Goal: Information Seeking & Learning: Learn about a topic

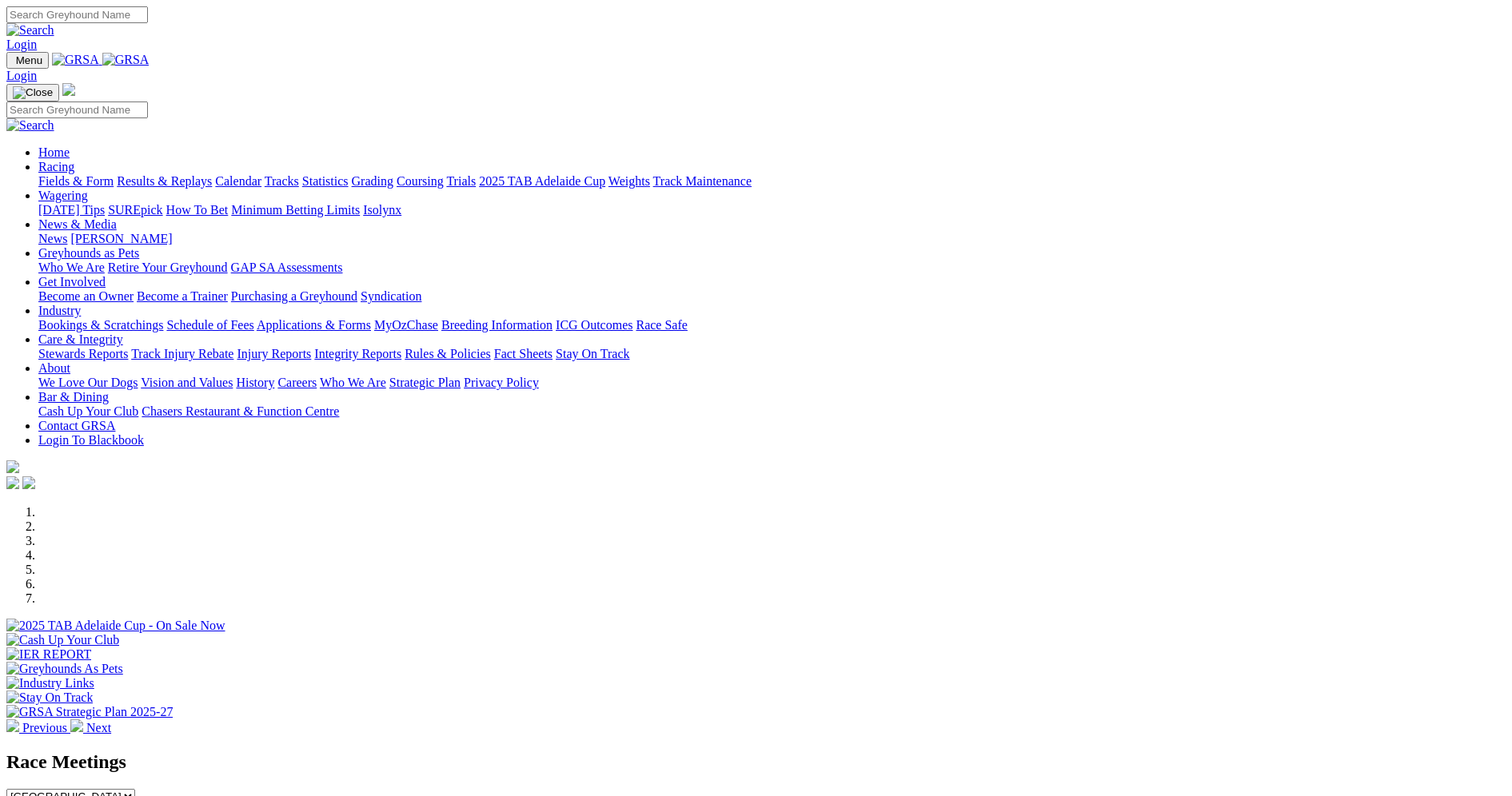
scroll to position [319, 0]
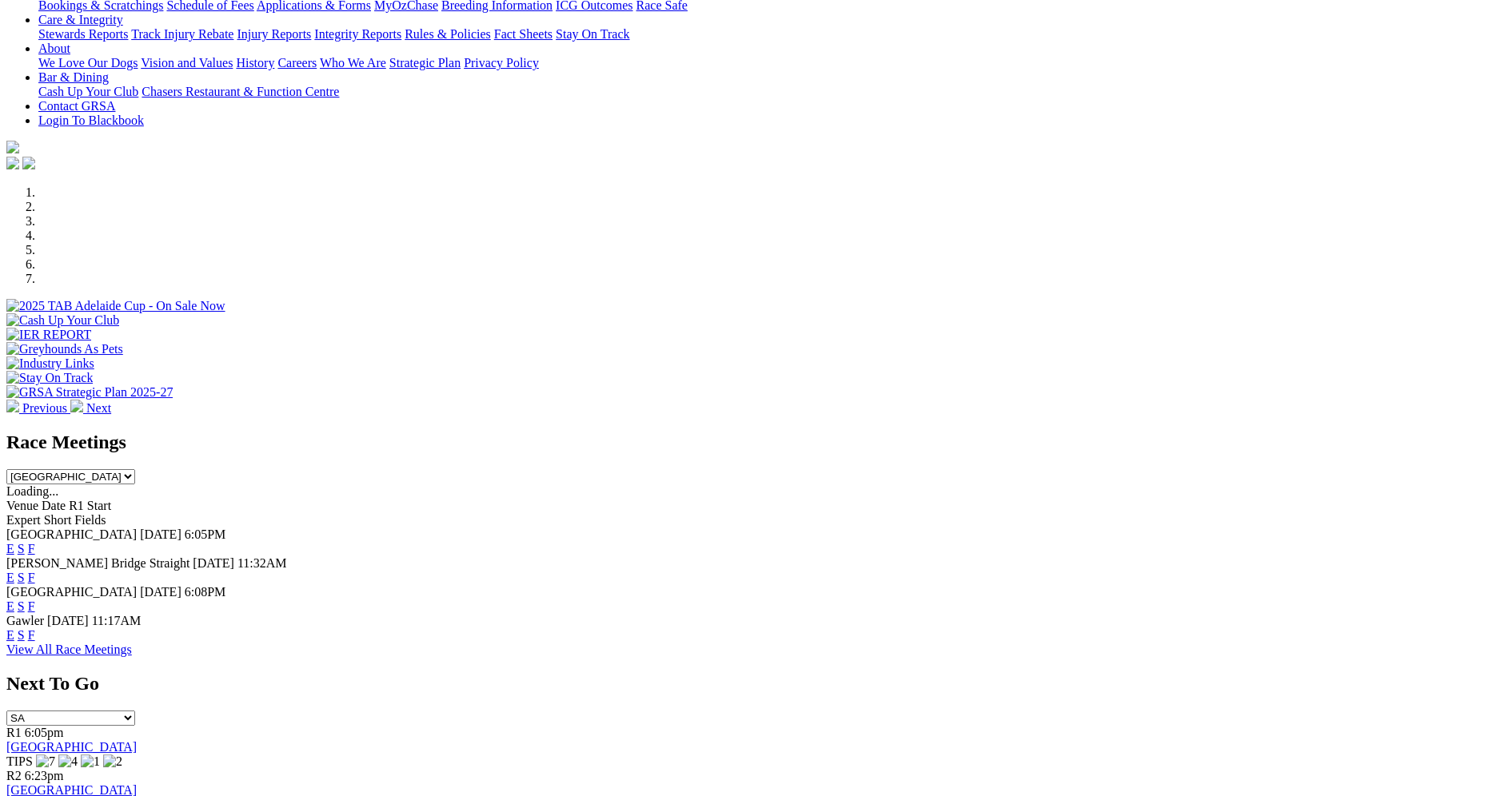
click at [35, 599] on link "F" at bounding box center [31, 606] width 8 height 13
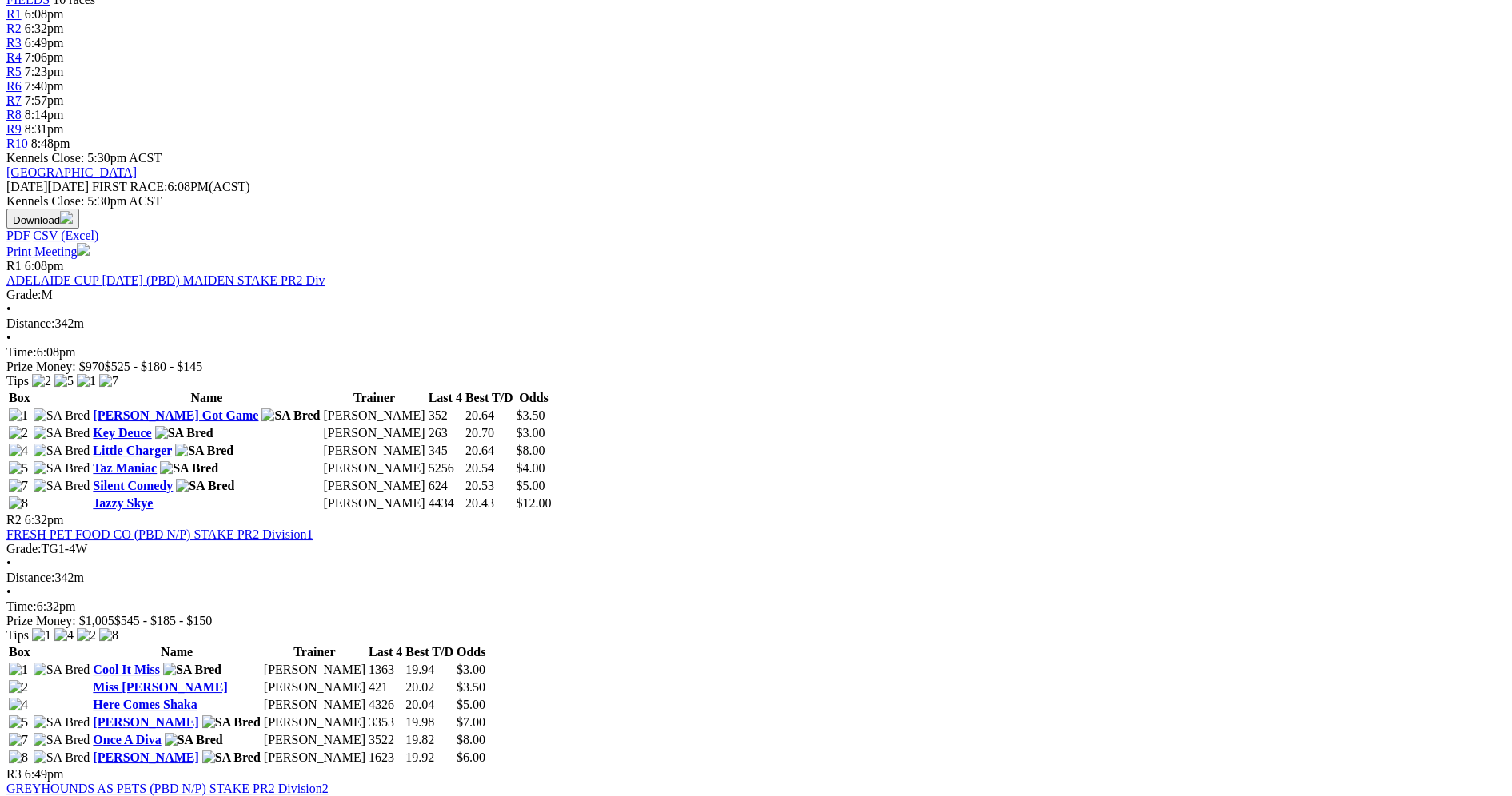
scroll to position [399, 0]
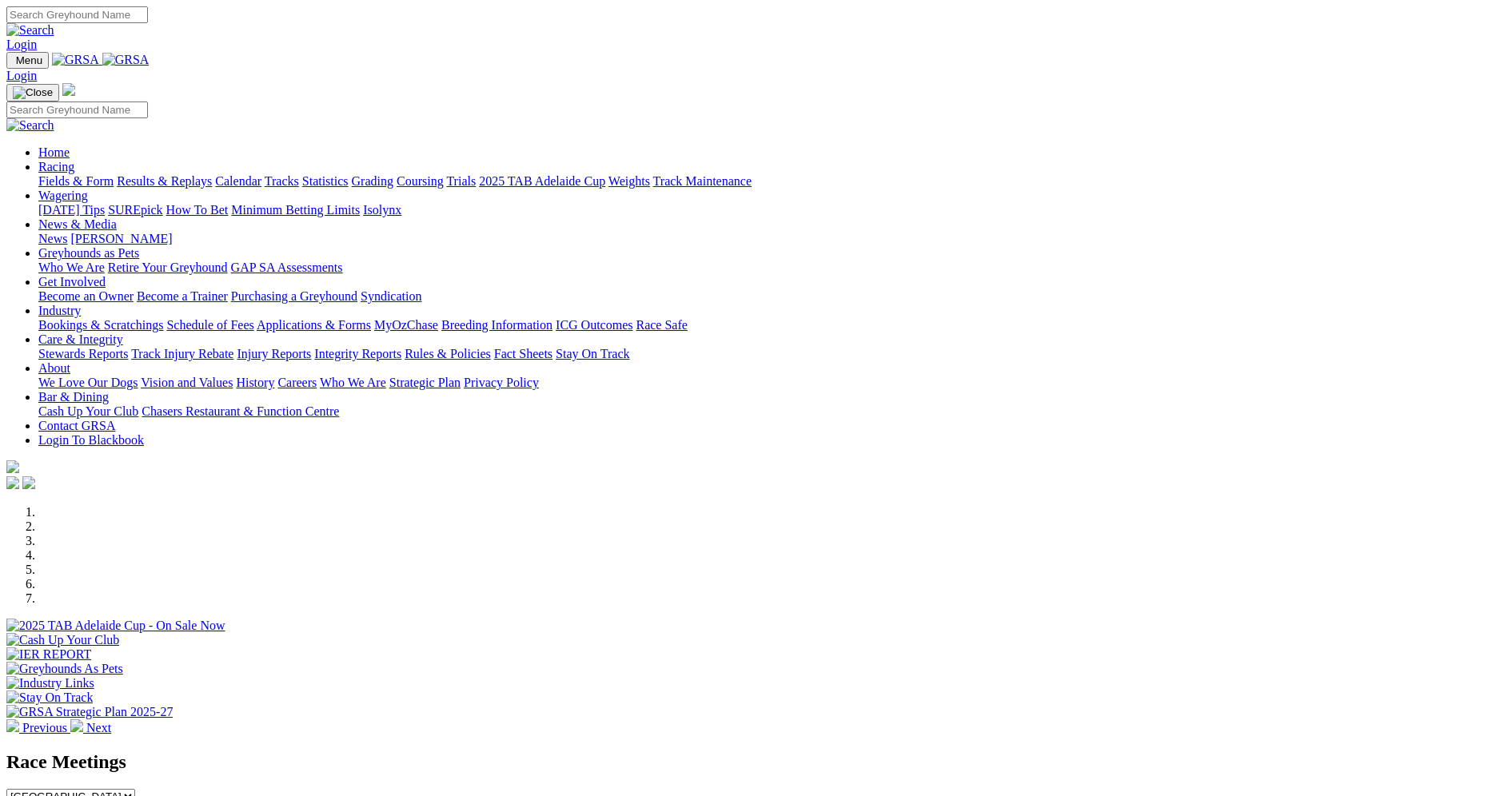
scroll to position [319, 0]
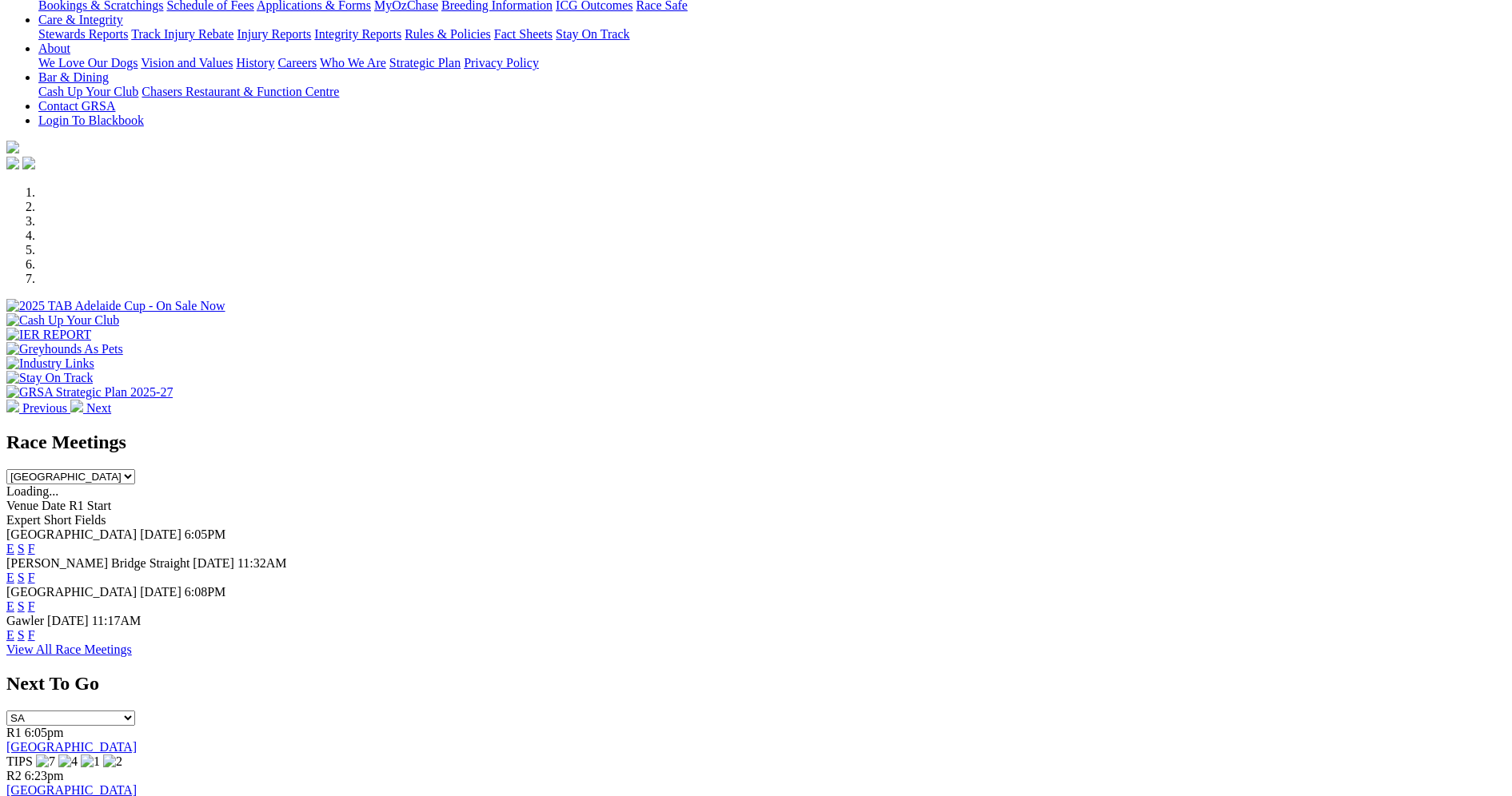
click at [35, 628] on link "F" at bounding box center [31, 635] width 8 height 13
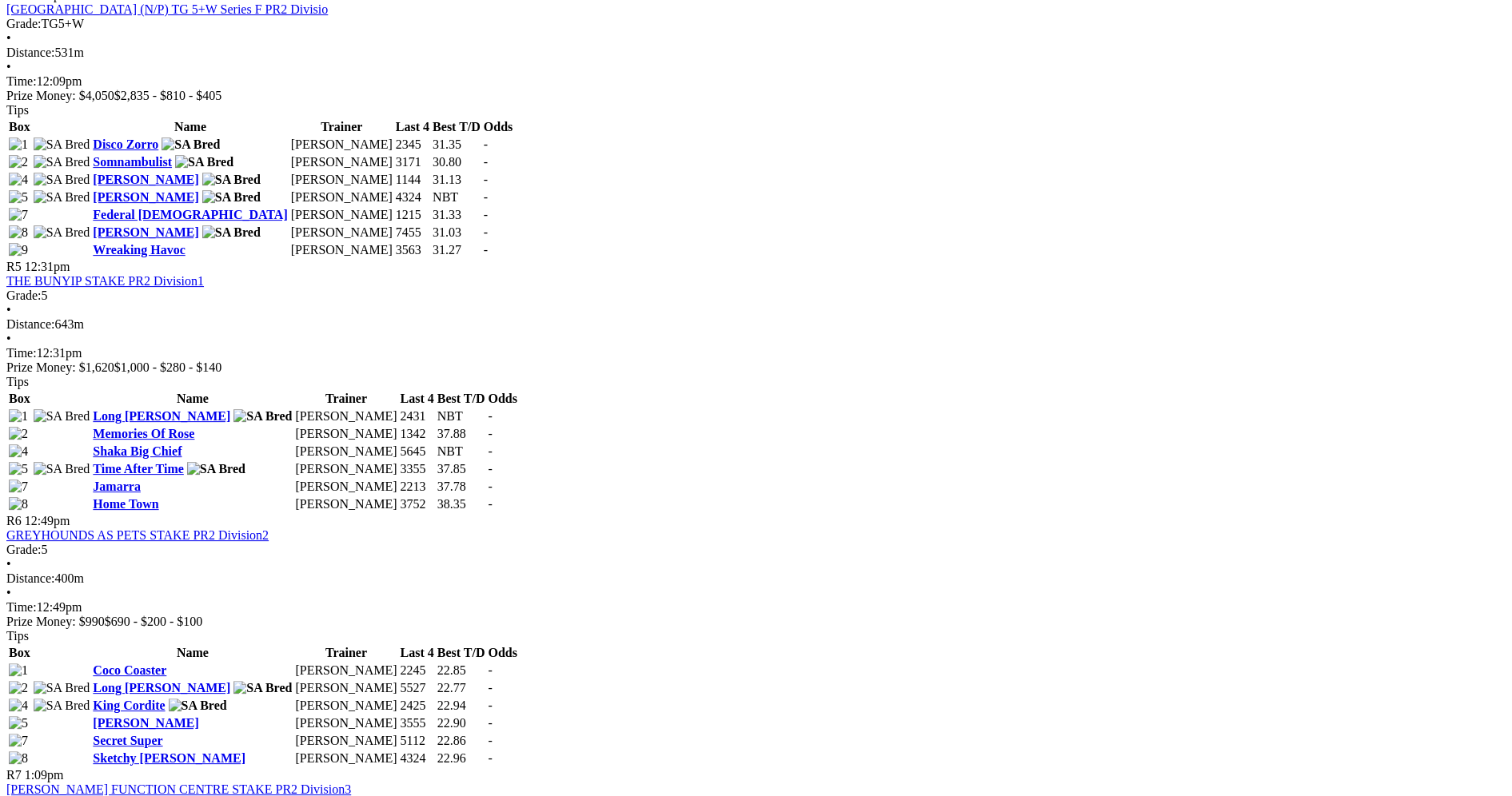
scroll to position [1359, 0]
